Goal: Information Seeking & Learning: Learn about a topic

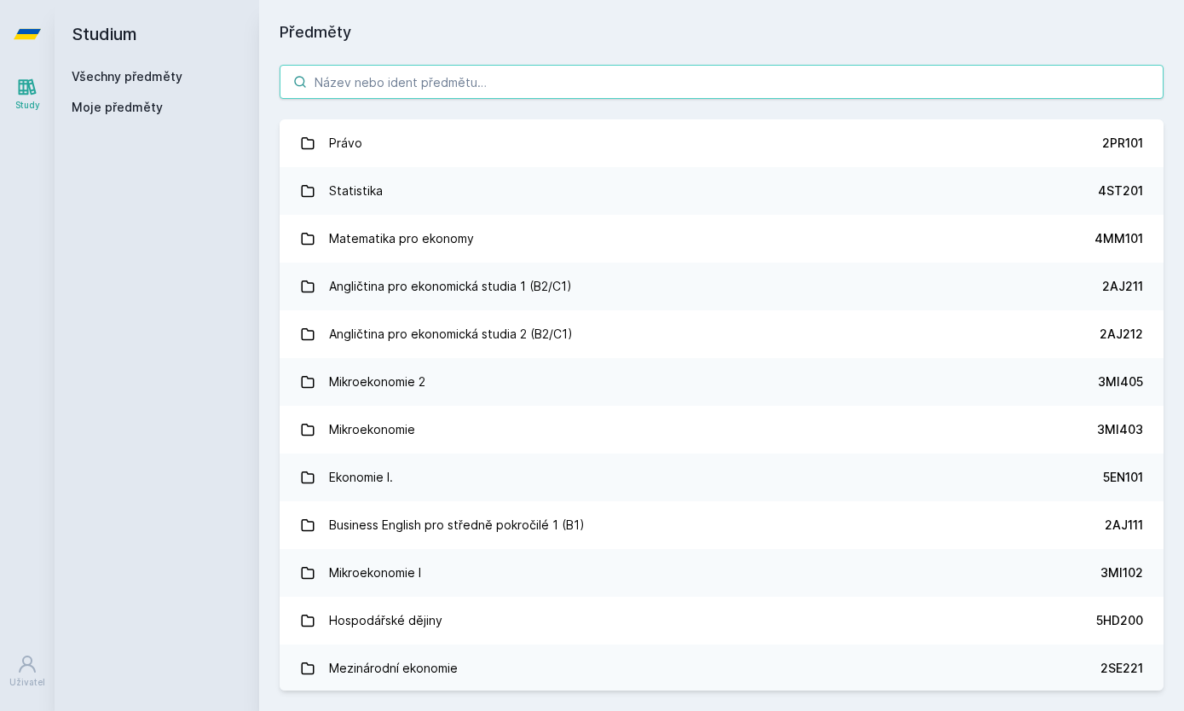
click at [766, 96] on input "search" at bounding box center [722, 82] width 884 height 34
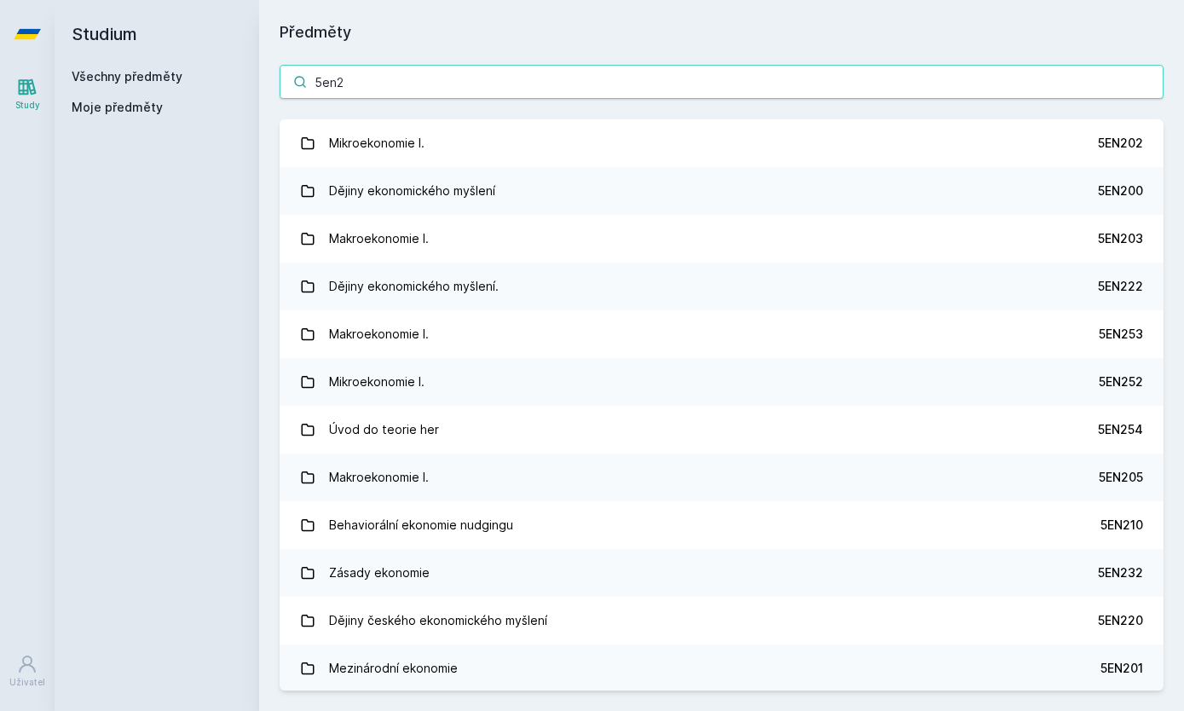
type input "5en20"
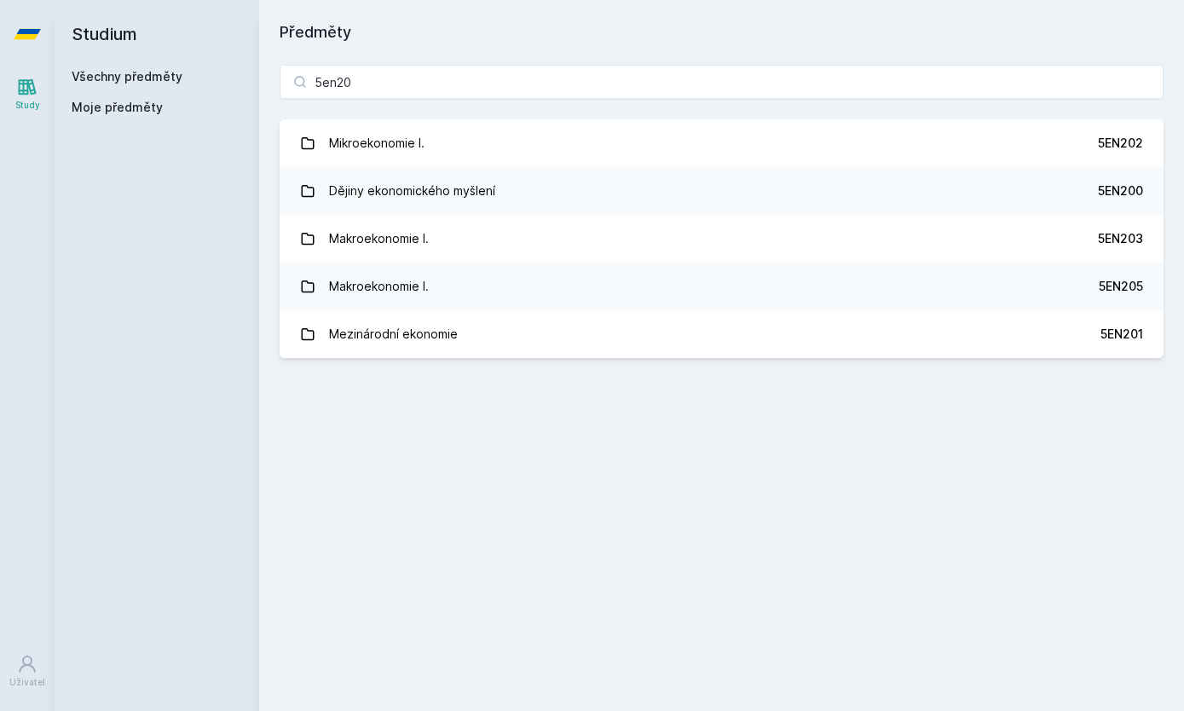
click at [767, 147] on link "Mikroekonomie I. 5EN202" at bounding box center [722, 143] width 884 height 48
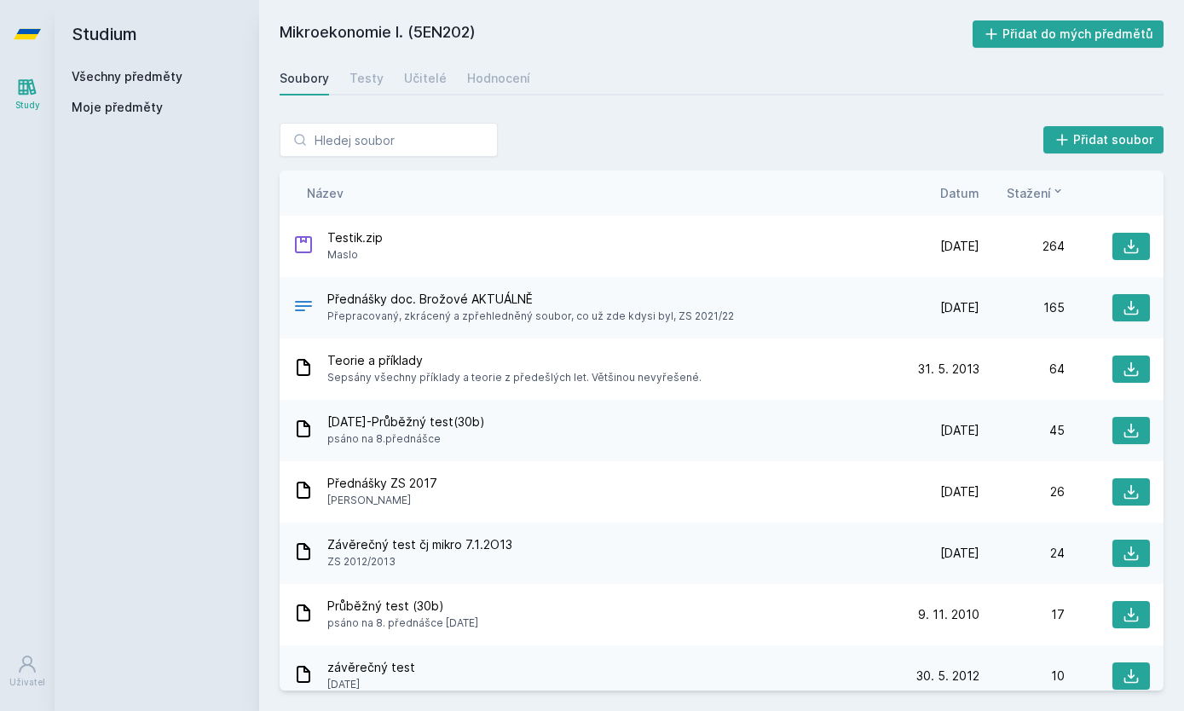
click at [963, 179] on div "Název Datum Stažení" at bounding box center [722, 193] width 884 height 45
click at [966, 200] on span "Datum" at bounding box center [959, 193] width 39 height 18
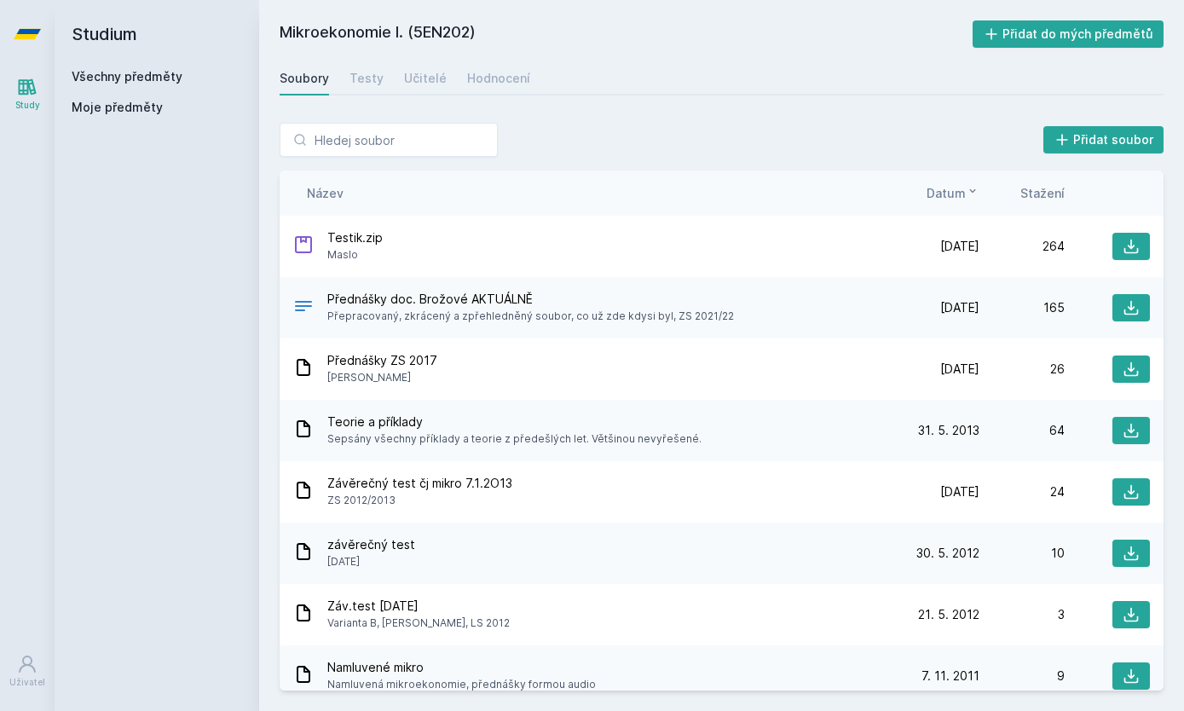
click at [369, 80] on div "Testy" at bounding box center [367, 78] width 34 height 17
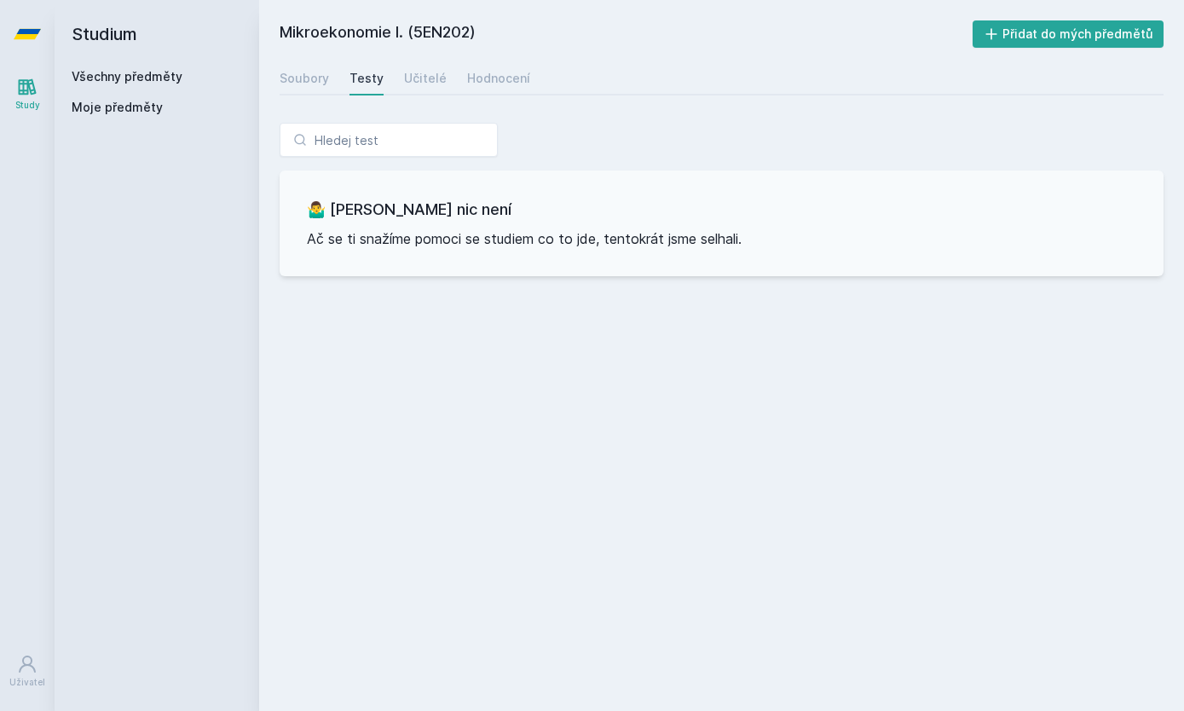
click at [425, 72] on div "Učitelé" at bounding box center [425, 78] width 43 height 17
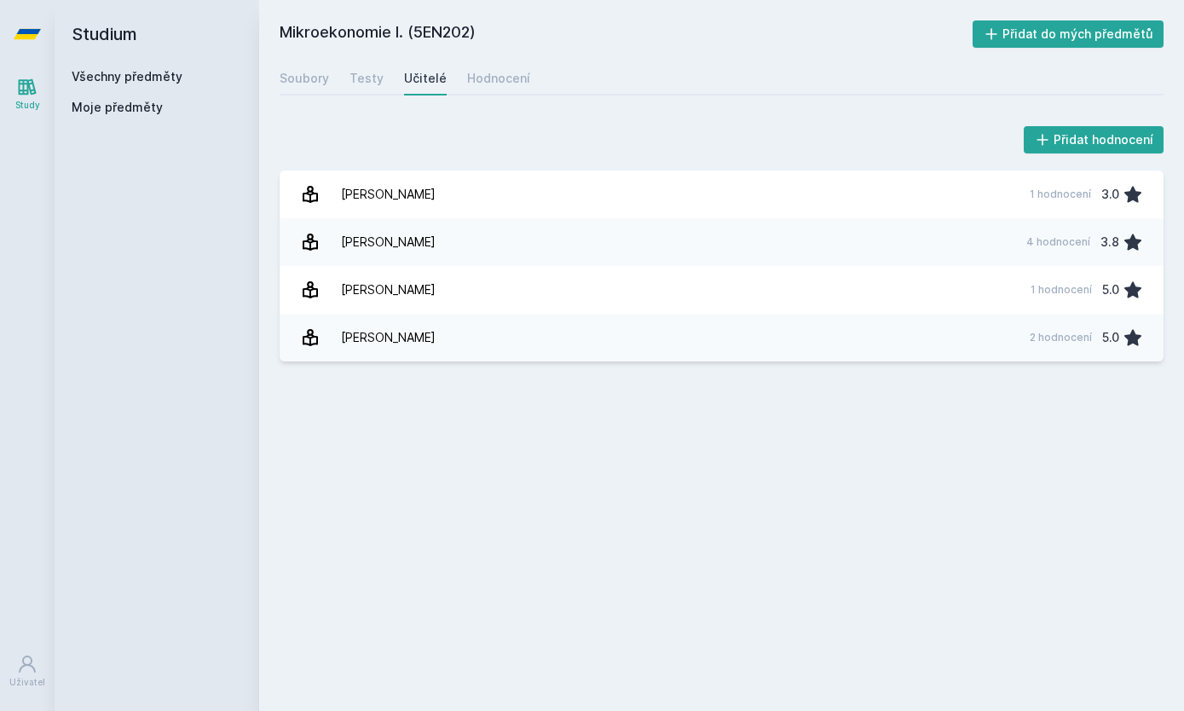
click at [508, 78] on div "Hodnocení" at bounding box center [498, 78] width 63 height 17
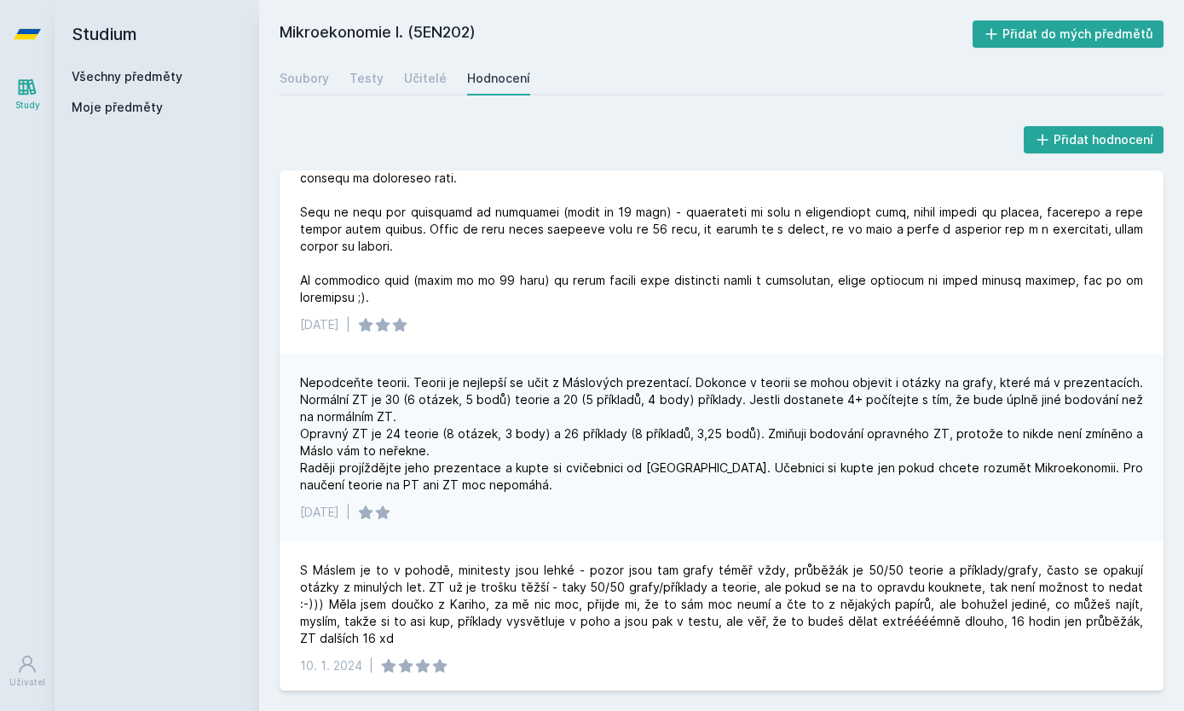
scroll to position [93, 0]
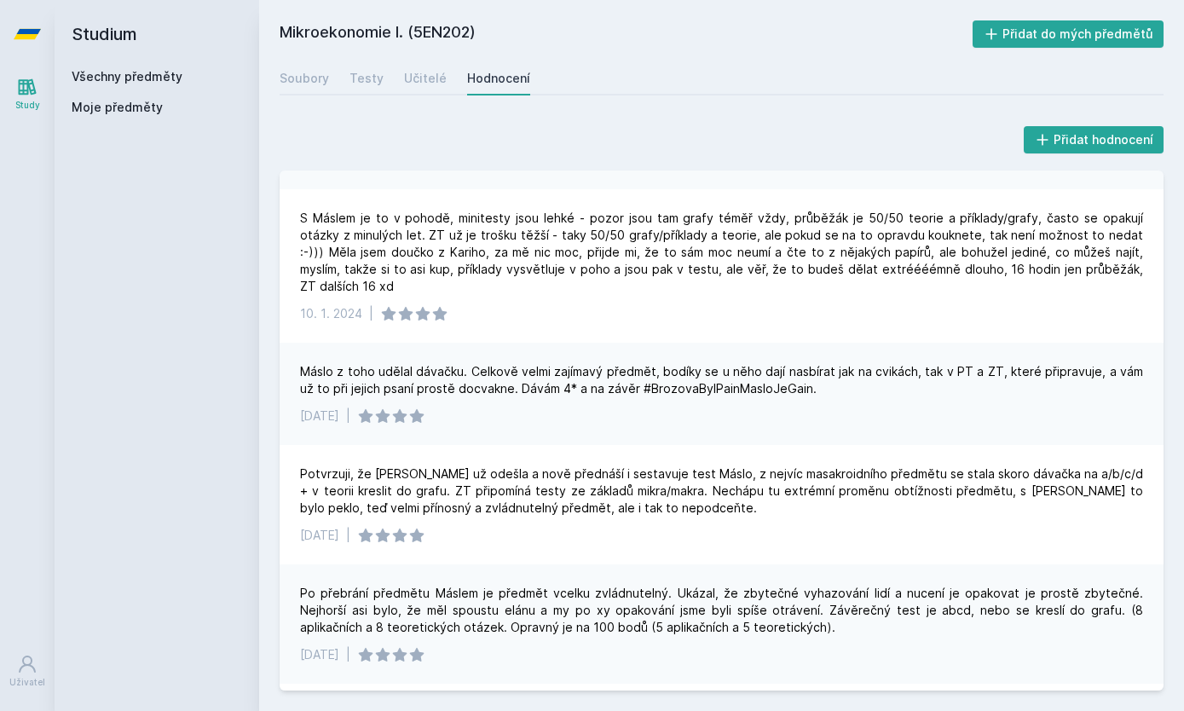
click at [583, 104] on div "Přidat hodnocení [DATE] | Nepodceňte teorii. Teorii je nejlepší se učit z Máslo…" at bounding box center [721, 406] width 925 height 609
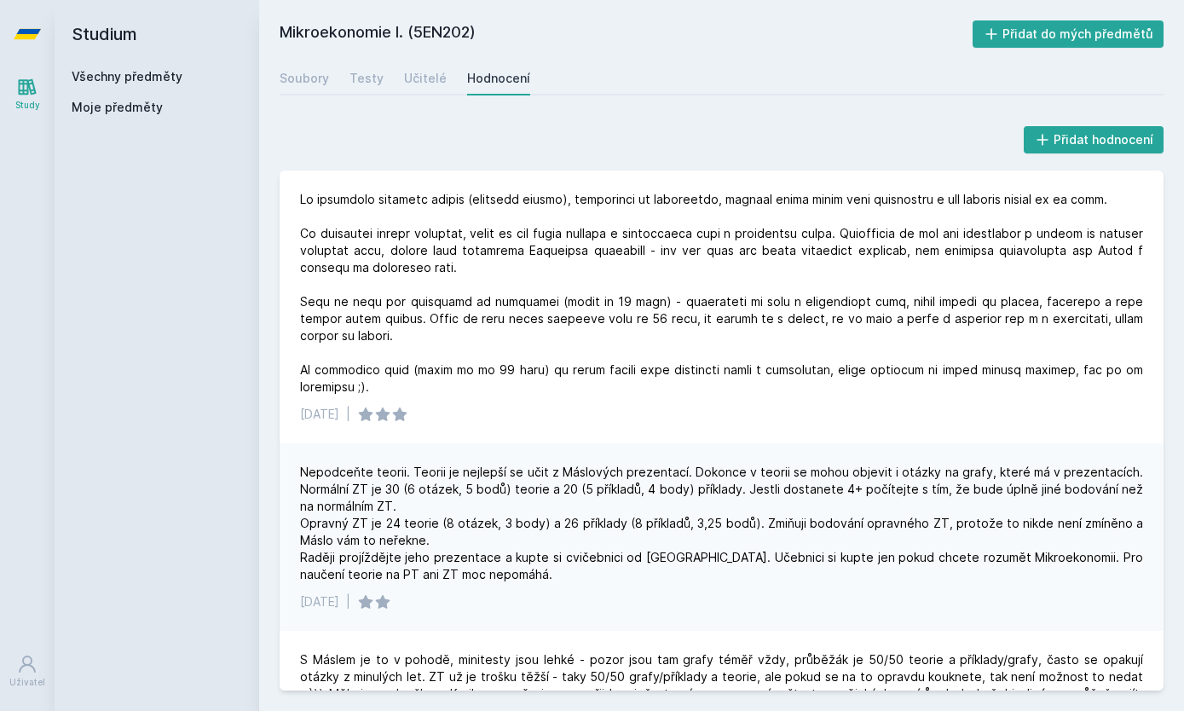
scroll to position [0, 0]
click at [322, 81] on div "Soubory" at bounding box center [304, 78] width 49 height 17
